Goal: Task Accomplishment & Management: Use online tool/utility

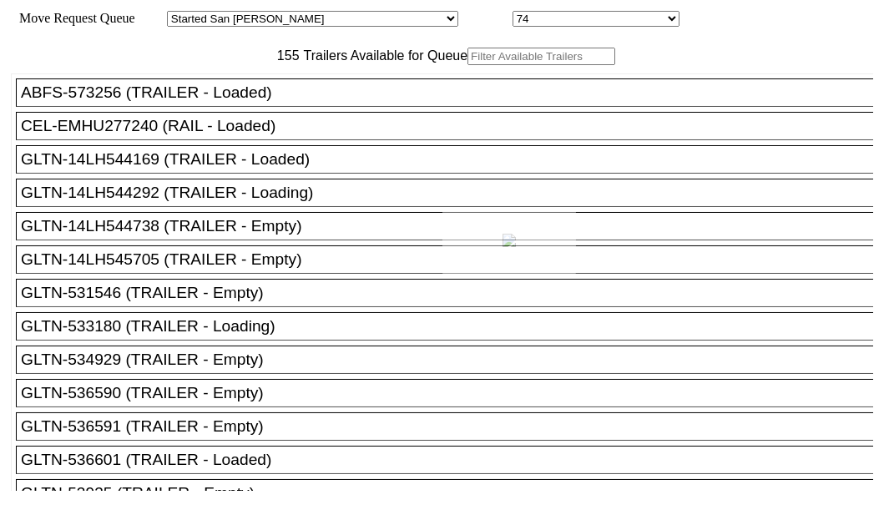
drag, startPoint x: 0, startPoint y: 0, endPoint x: 302, endPoint y: 109, distance: 321.2
click at [302, 109] on div at bounding box center [442, 260] width 884 height 520
click at [468, 65] on input "text" at bounding box center [542, 57] width 148 height 18
paste input "190301"
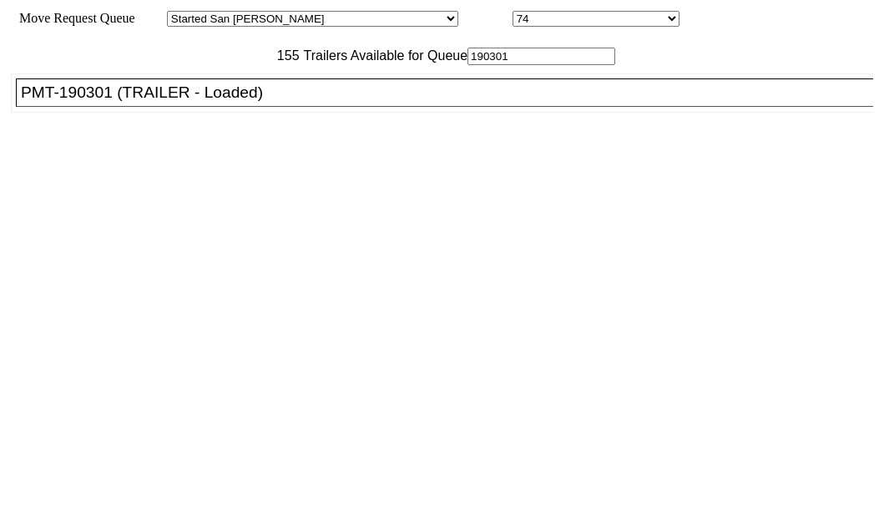
type input "190301"
click at [165, 162] on div at bounding box center [442, 260] width 884 height 520
drag, startPoint x: 299, startPoint y: 112, endPoint x: 165, endPoint y: 163, distance: 143.0
drag, startPoint x: 165, startPoint y: 163, endPoint x: 134, endPoint y: 156, distance: 31.6
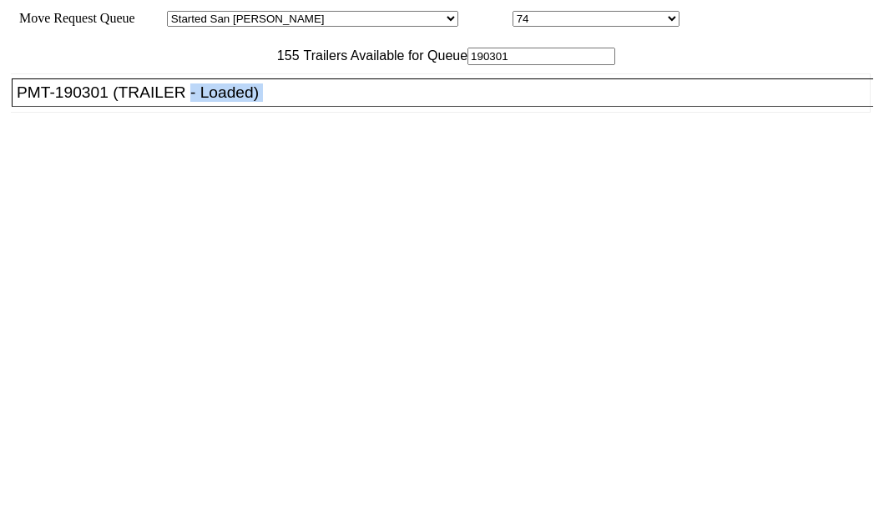
click at [134, 102] on div "PMT-190301 (TRAILER - Loaded)" at bounding box center [448, 93] width 863 height 18
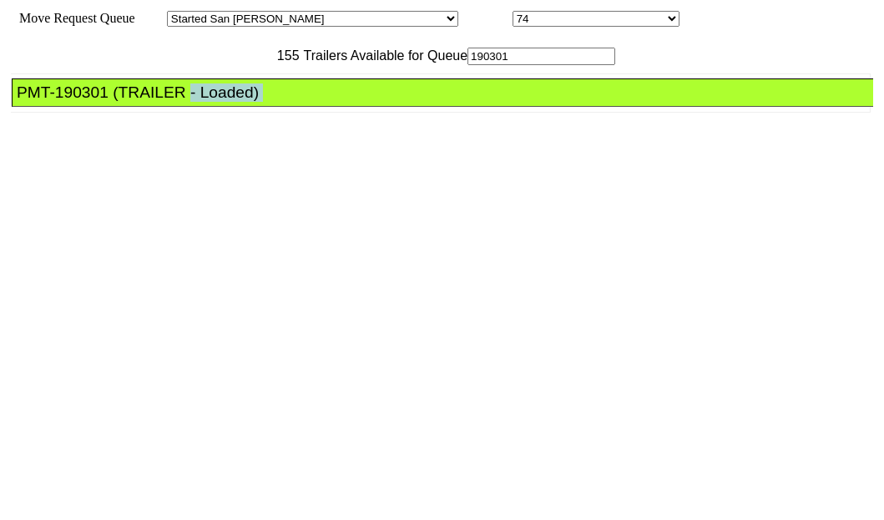
click at [134, 102] on div "PMT-190301 (TRAILER - Loaded)" at bounding box center [448, 93] width 863 height 18
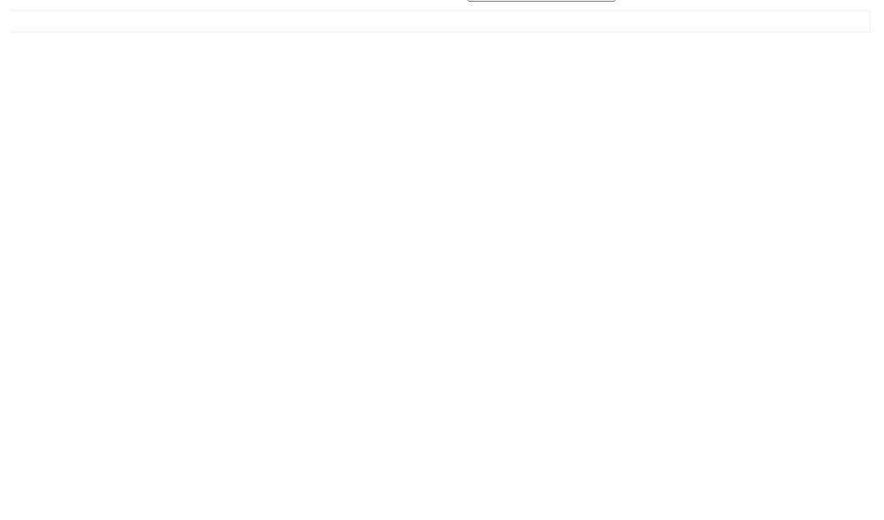
scroll to position [67, 0]
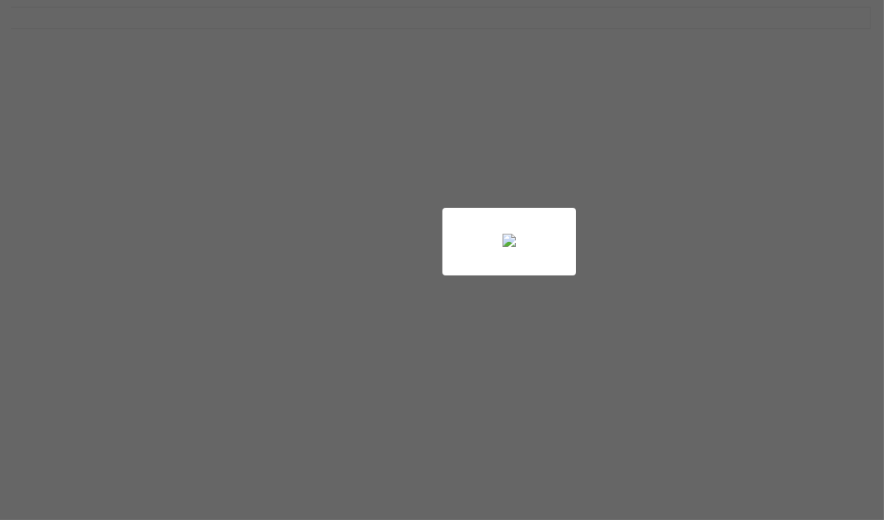
click at [743, 483] on div at bounding box center [442, 260] width 884 height 520
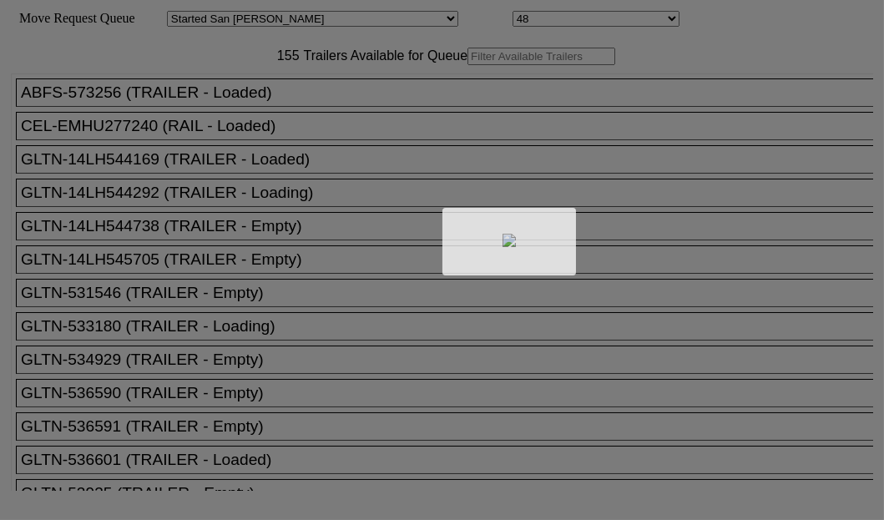
click at [259, 112] on div at bounding box center [442, 260] width 884 height 520
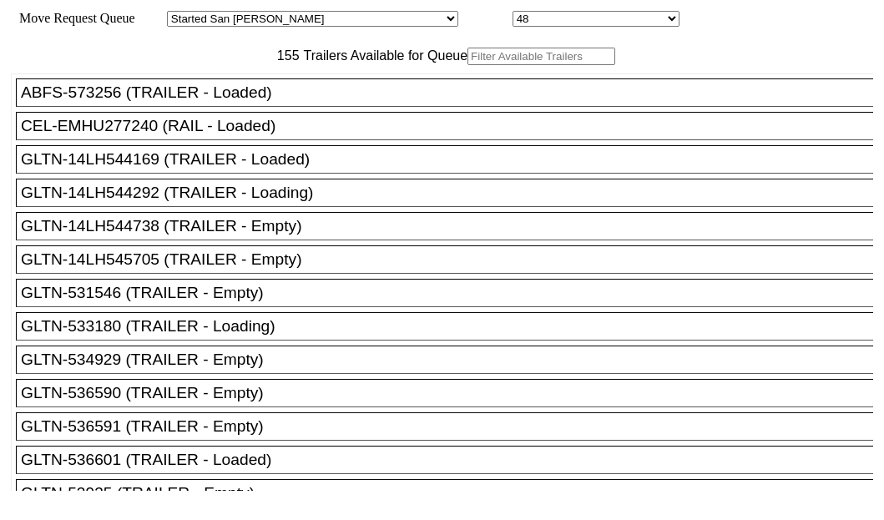
click at [468, 65] on input "text" at bounding box center [542, 57] width 148 height 18
paste input "HGIU637201"
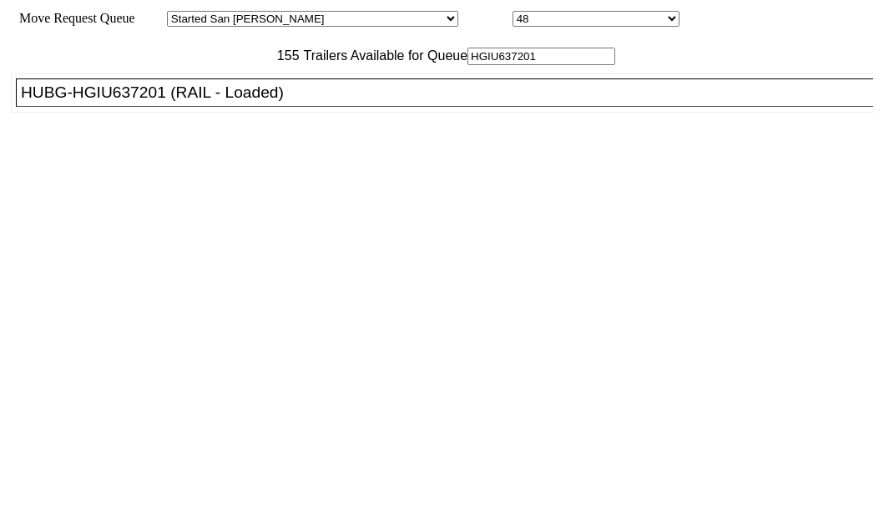
type input "HGIU637201"
click at [139, 102] on div "HUBG-HGIU637201 (RAIL - Loaded)" at bounding box center [452, 93] width 863 height 18
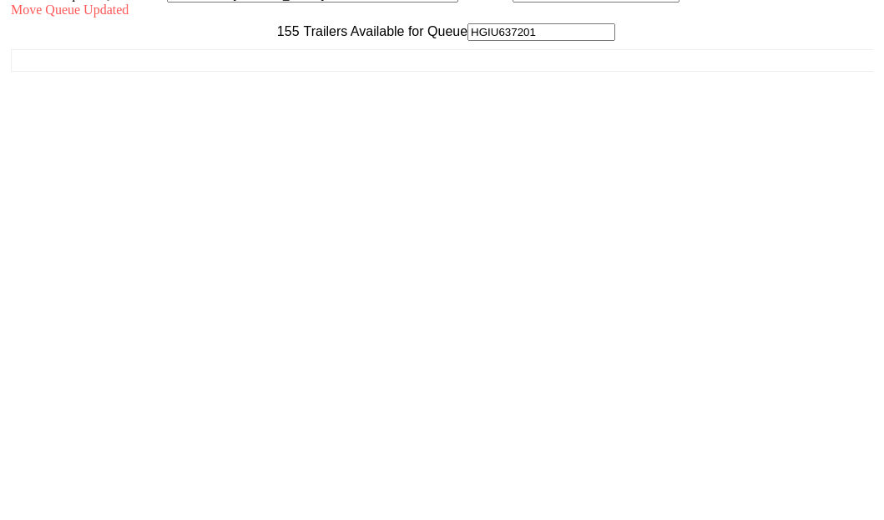
scroll to position [67, 0]
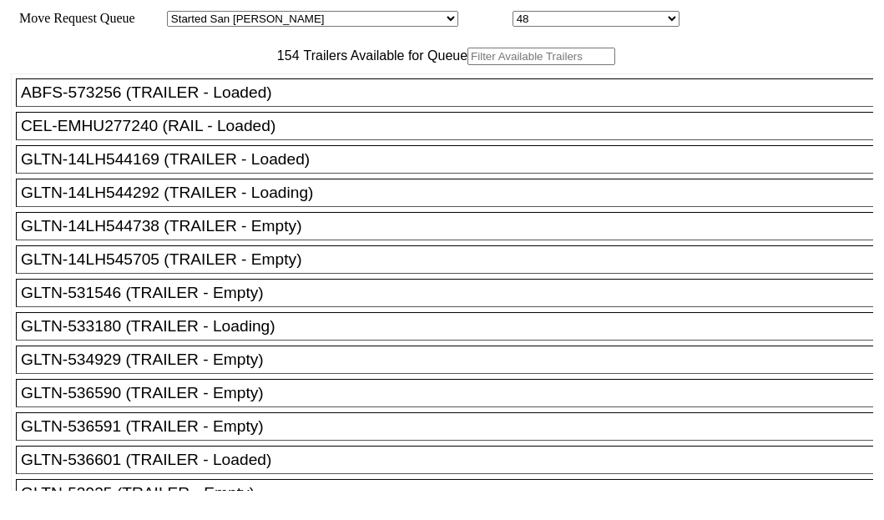
click at [468, 65] on input "text" at bounding box center [542, 57] width 148 height 18
paste input "LH488008"
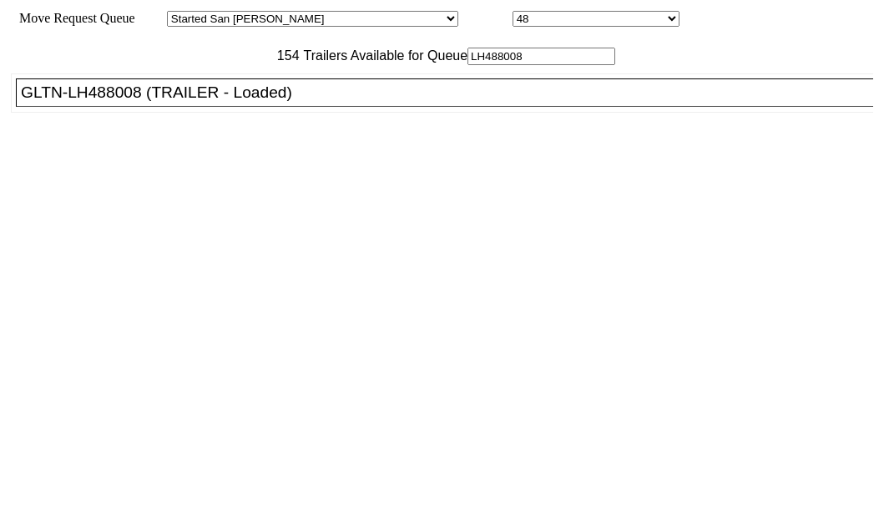
type input "LH488008"
click at [125, 102] on div "GLTN-LH488008 (TRAILER - Loaded)" at bounding box center [452, 93] width 863 height 18
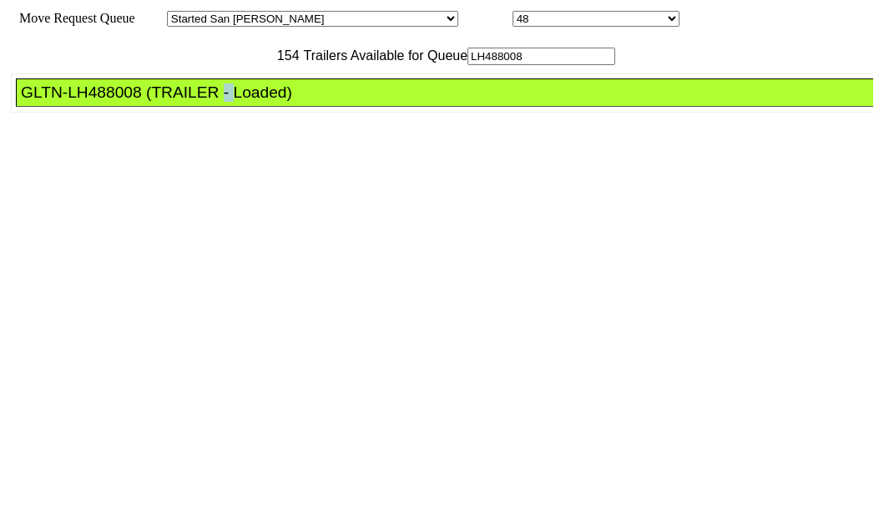
click at [125, 102] on div "GLTN-LH488008 (TRAILER - Loaded)" at bounding box center [452, 93] width 863 height 18
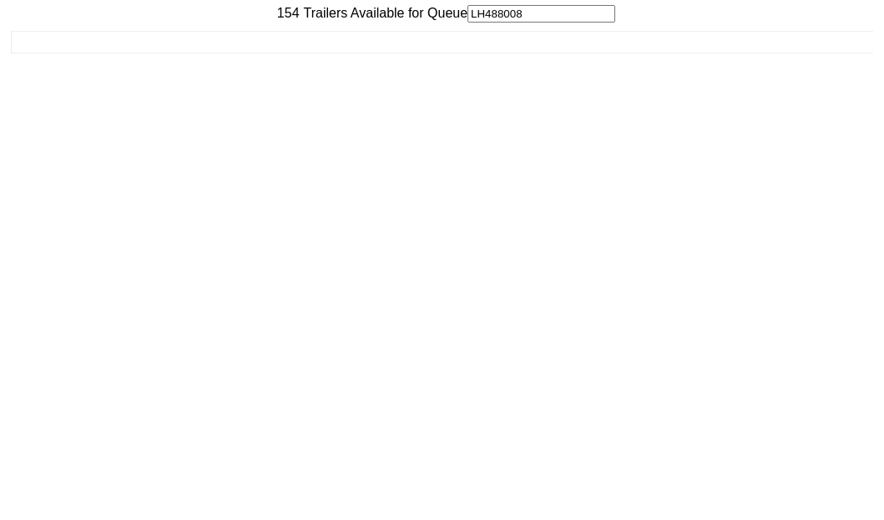
scroll to position [67, 0]
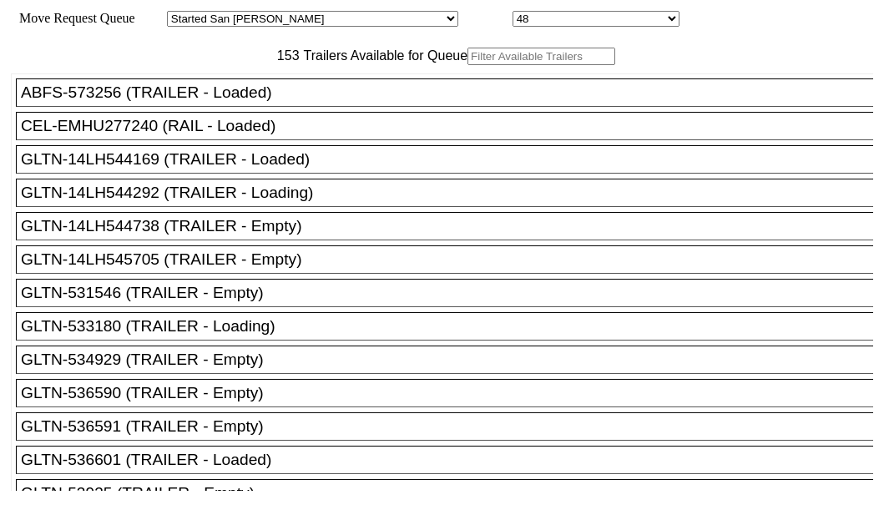
click at [468, 65] on input "text" at bounding box center [542, 57] width 148 height 18
paste input "TRHU4539216"
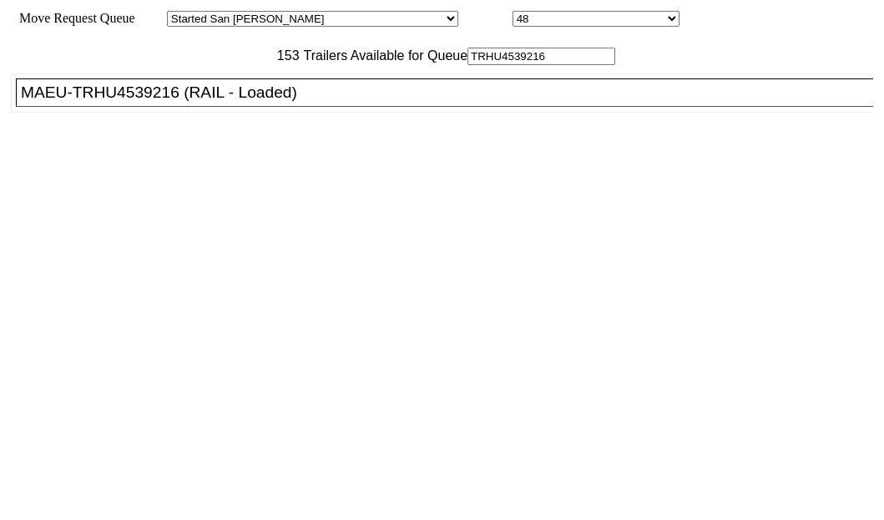
type input "TRHU4539216"
click at [115, 102] on div "MAEU-TRHU4539216 (RAIL - Loaded)" at bounding box center [452, 93] width 863 height 18
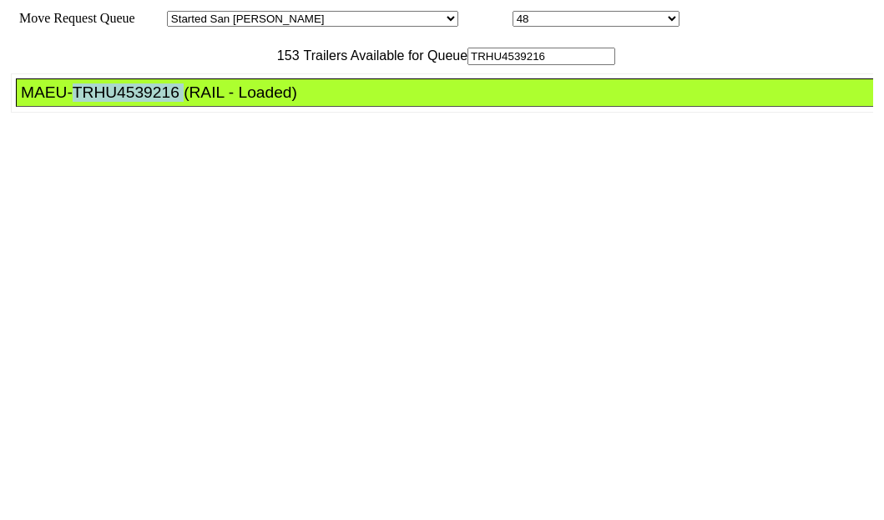
click at [115, 102] on div "MAEU-TRHU4539216 (RAIL - Loaded)" at bounding box center [452, 93] width 863 height 18
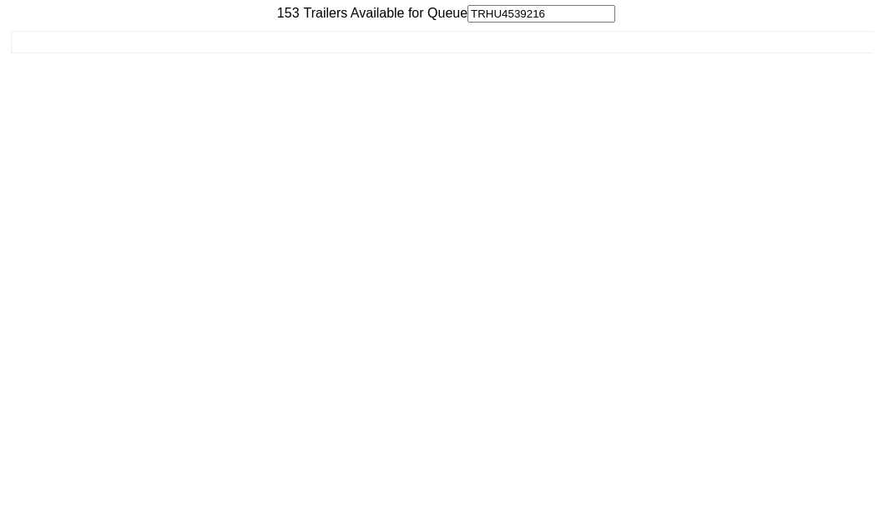
scroll to position [67, 0]
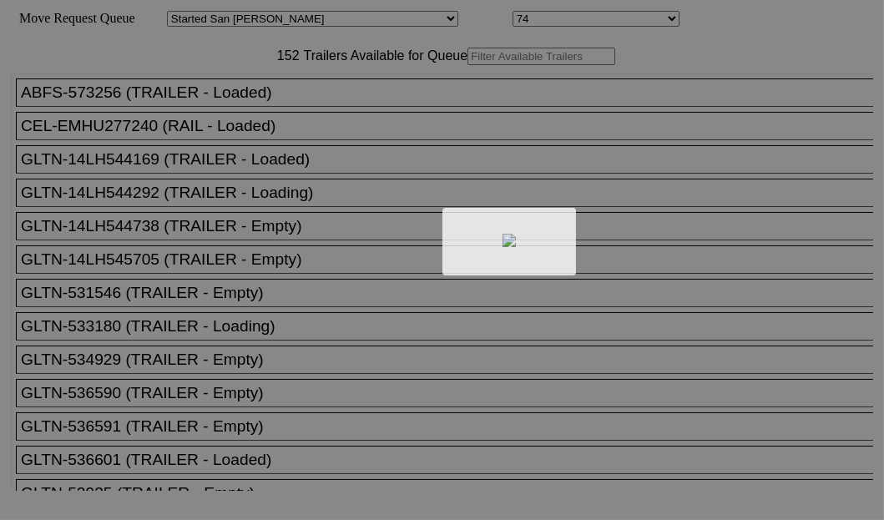
click at [288, 104] on div at bounding box center [442, 260] width 884 height 520
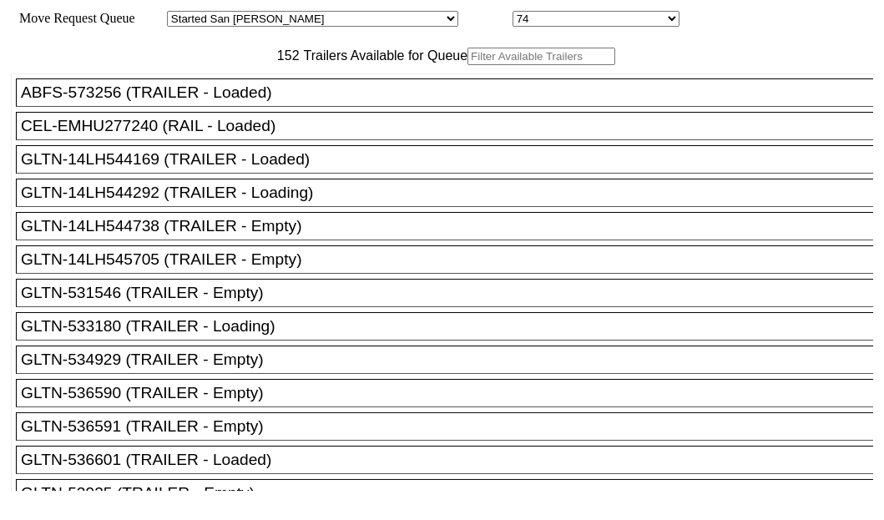
click at [468, 65] on input "text" at bounding box center [542, 57] width 148 height 18
paste input "TA229264"
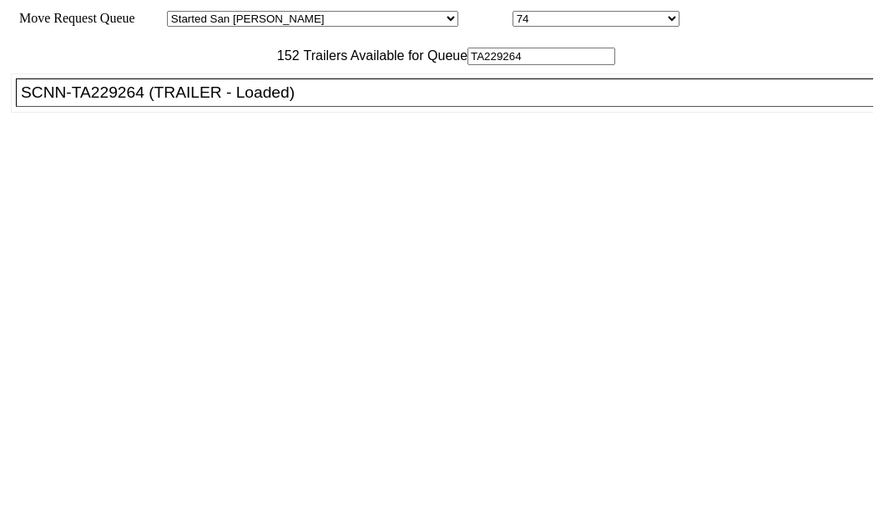
type input "TA229264"
click at [128, 102] on div "SCNN-TA229264 (TRAILER - Loaded)" at bounding box center [452, 93] width 863 height 18
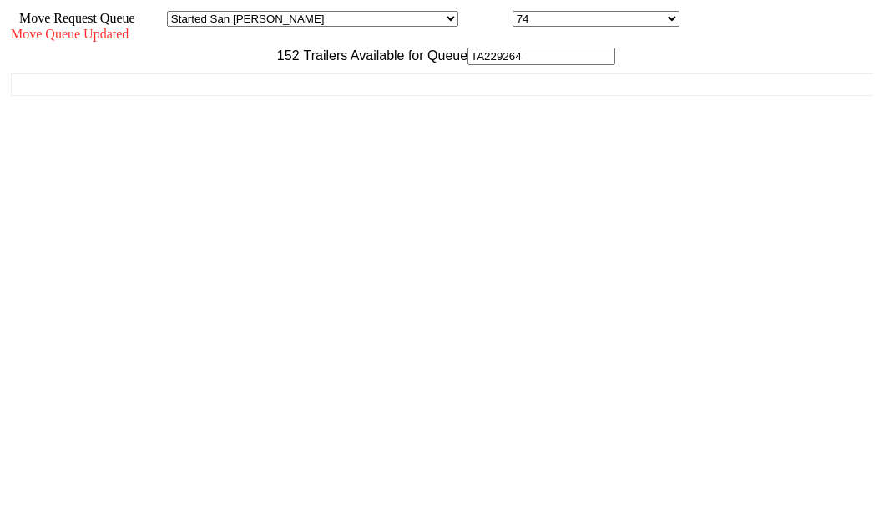
scroll to position [67, 0]
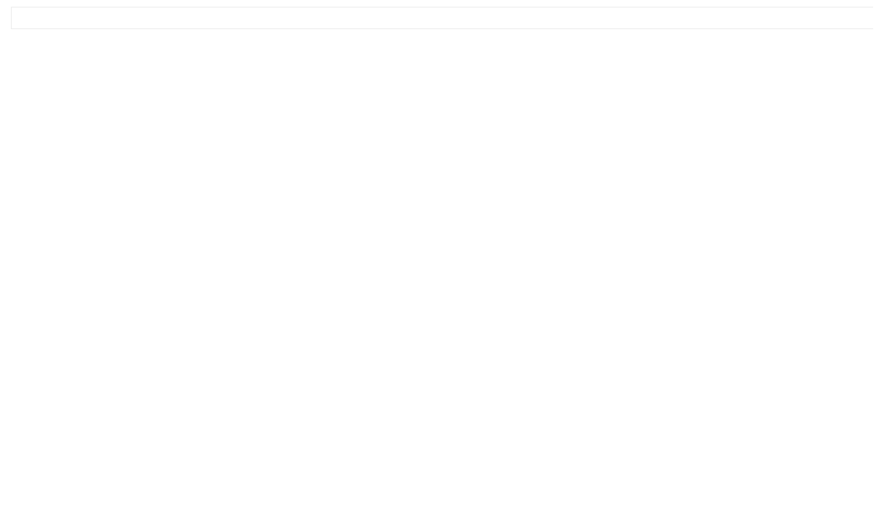
drag, startPoint x: 747, startPoint y: 468, endPoint x: 711, endPoint y: 412, distance: 67.6
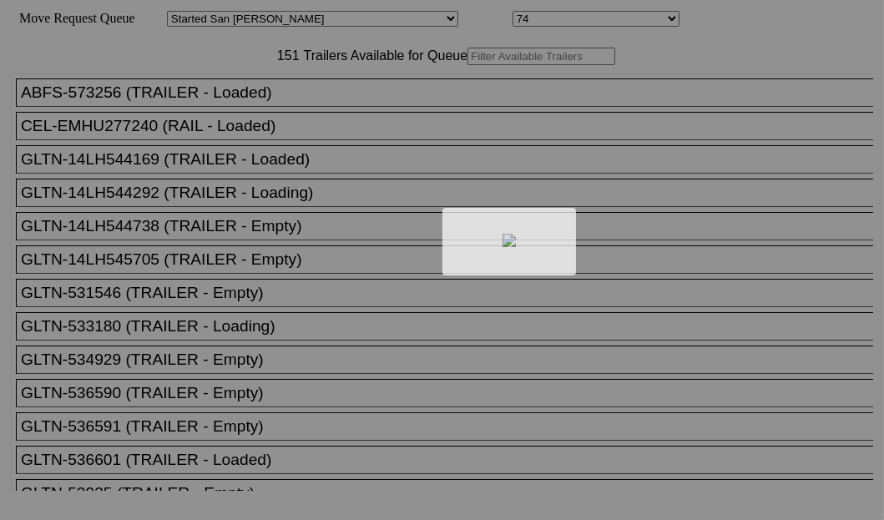
click at [261, 108] on body "Move Request Queue Area Started [GEOGRAPHIC_DATA][PERSON_NAME][PERSON_NAME] [GE…" at bounding box center [442, 282] width 871 height 550
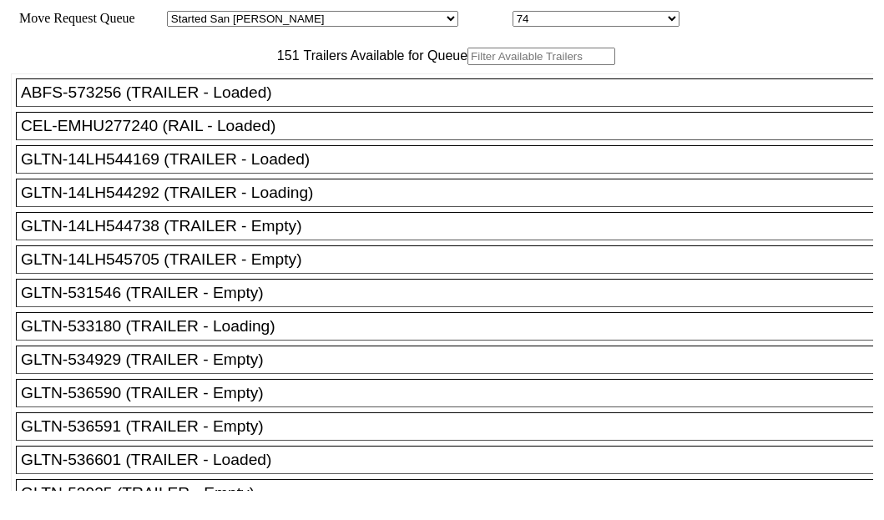
click at [468, 65] on input "text" at bounding box center [542, 57] width 148 height 18
paste input "150412"
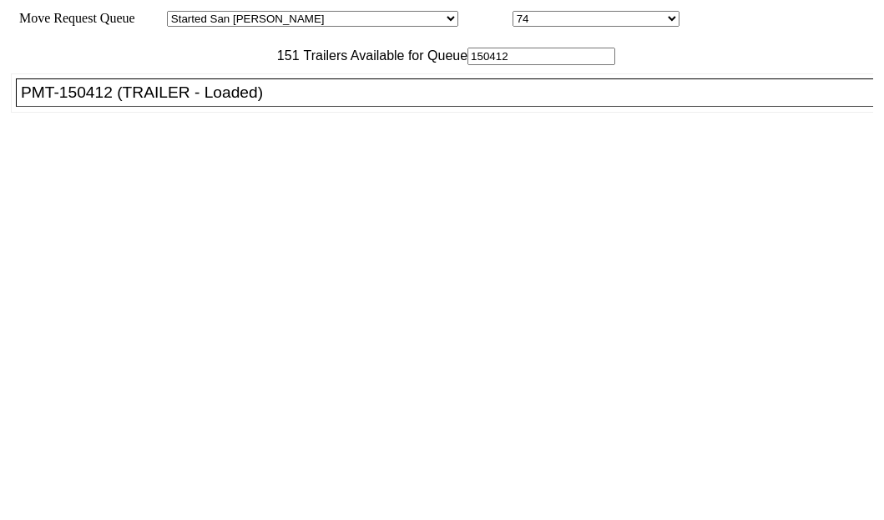
type input "150412"
click at [139, 102] on div "PMT-150412 (TRAILER - Loaded)" at bounding box center [452, 93] width 863 height 18
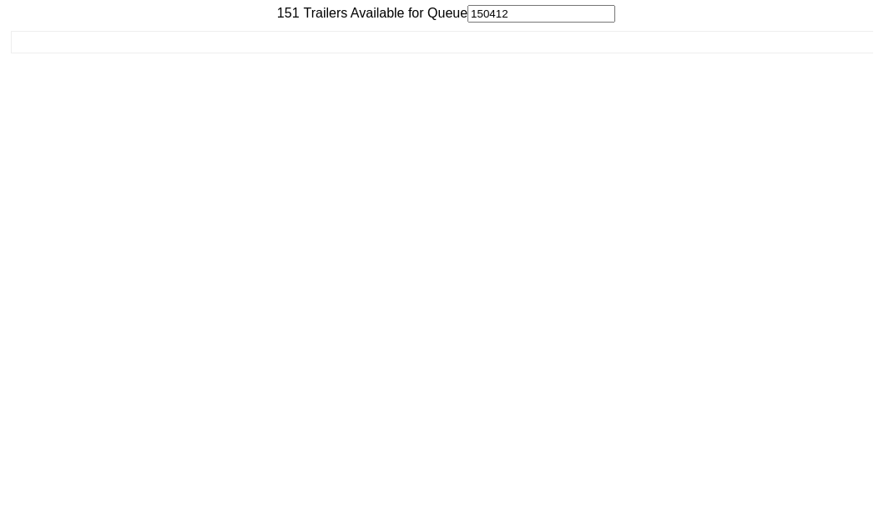
scroll to position [67, 0]
